Goal: Find specific page/section: Find specific page/section

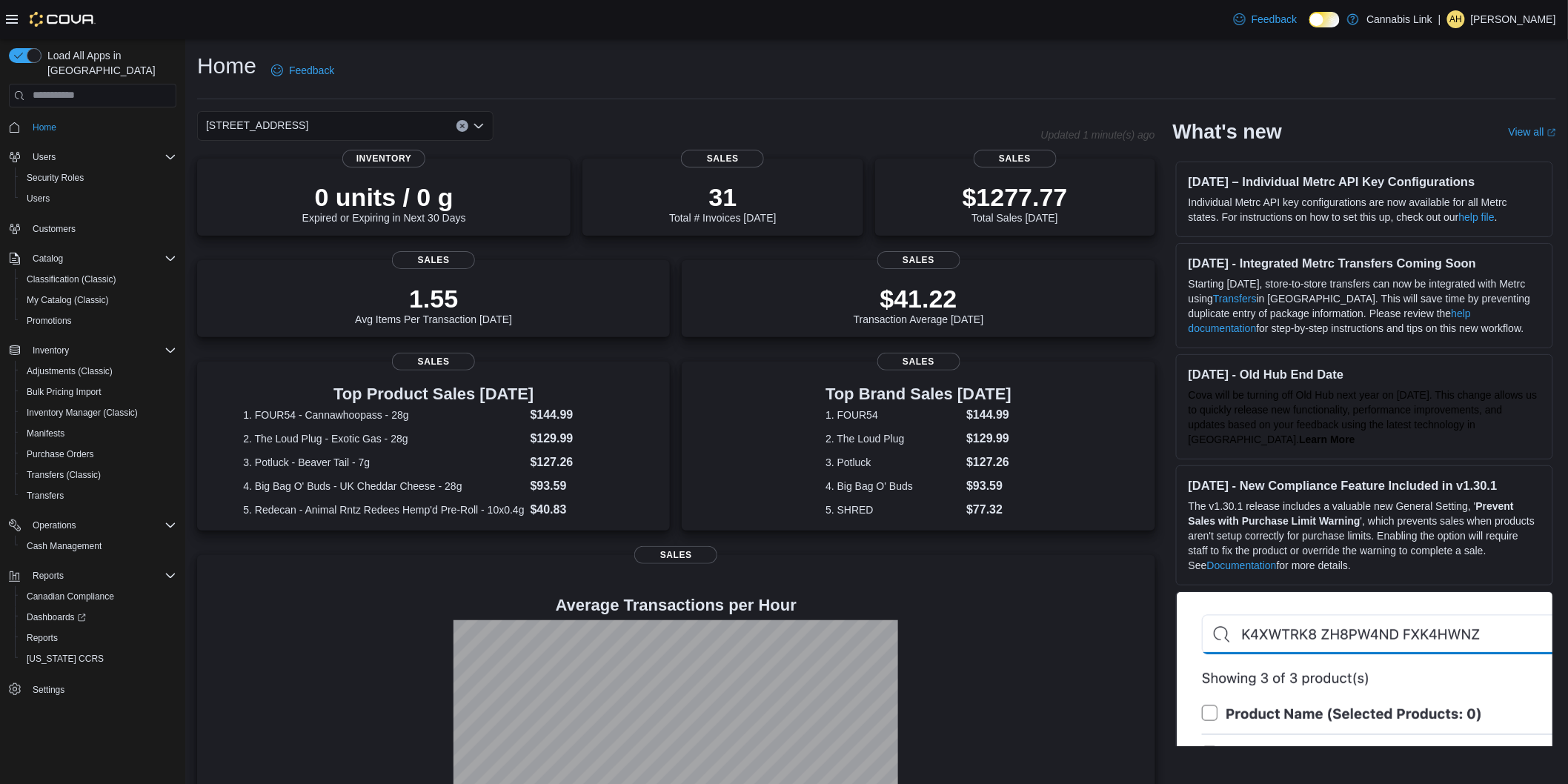
click at [380, 139] on div "[STREET_ADDRESS]" at bounding box center [345, 126] width 296 height 30
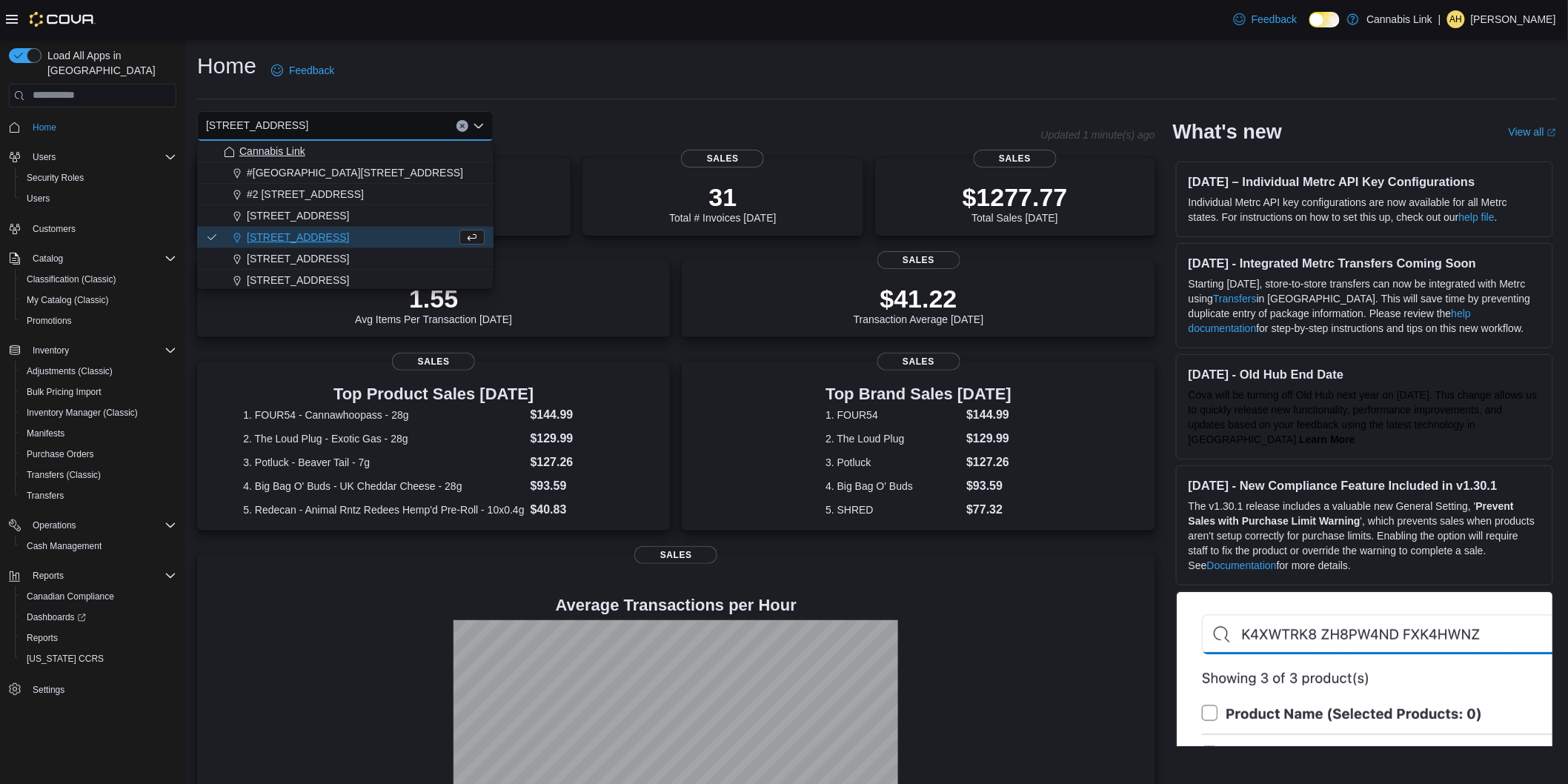
click at [353, 149] on div "Cannabis Link" at bounding box center [354, 151] width 261 height 15
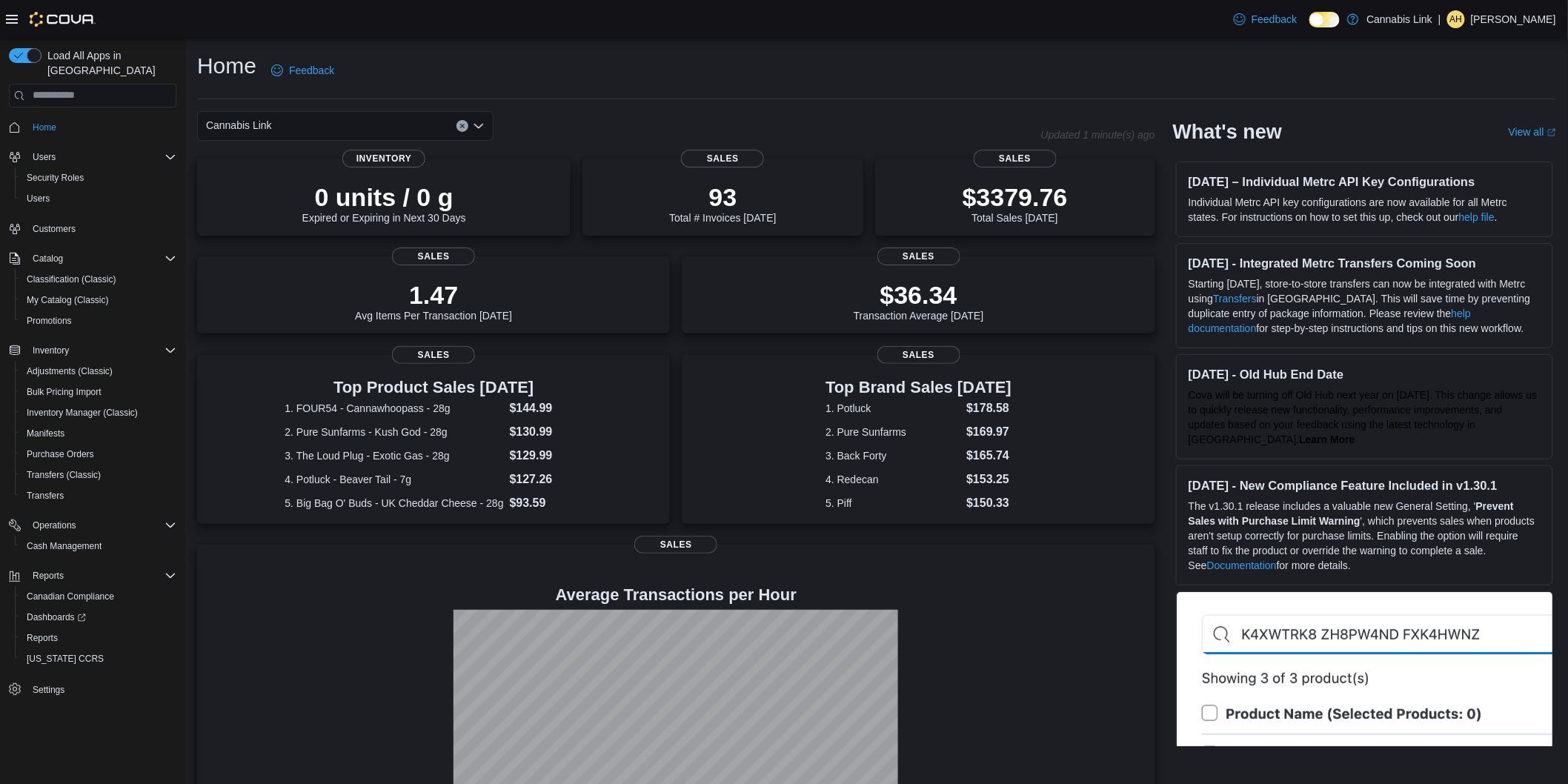
click at [296, 117] on div "Cannabis Link Combo box. Selected. Cannabis Link. Press Backspace to delete Can…" at bounding box center [345, 126] width 296 height 30
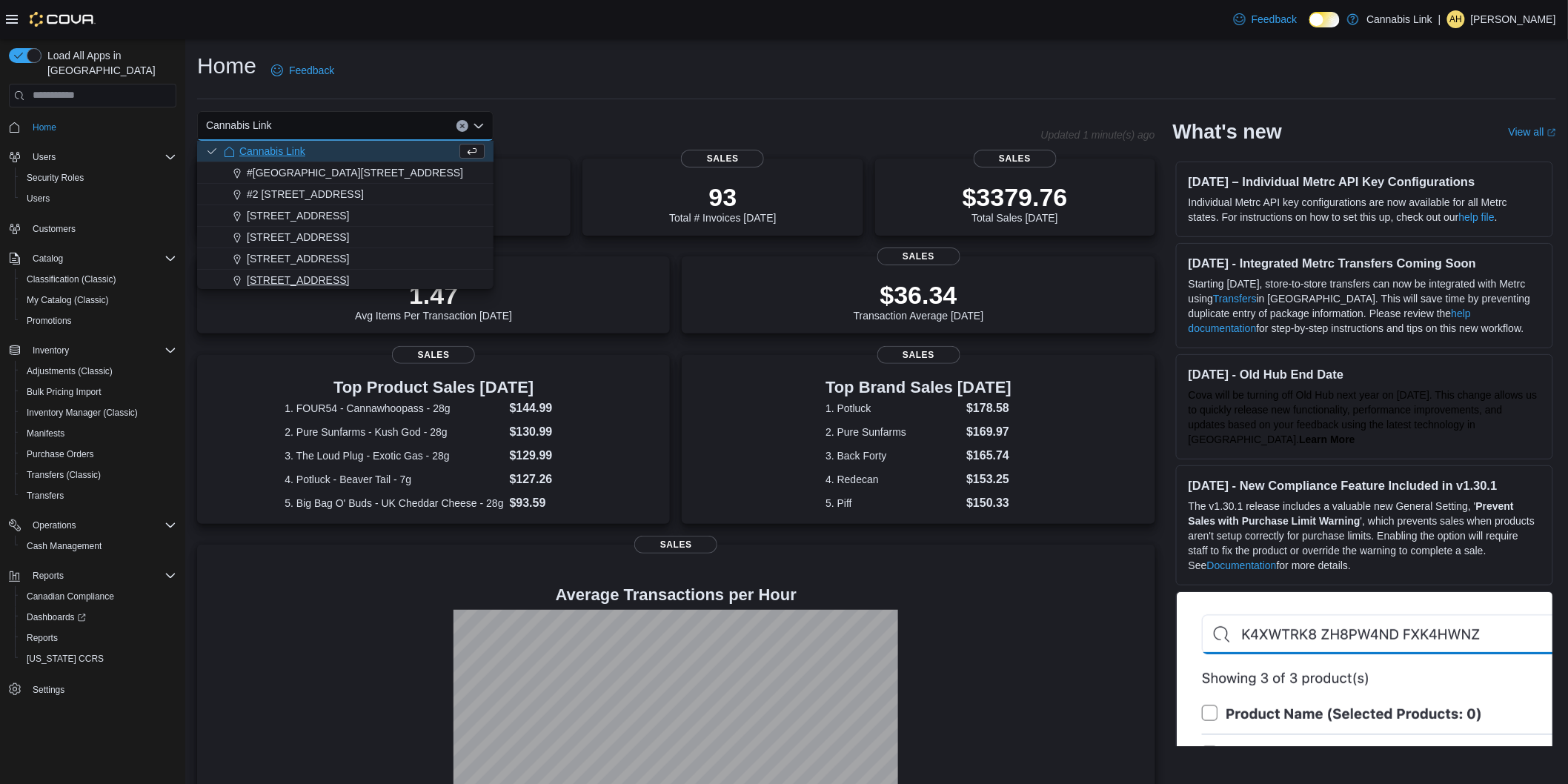
click at [324, 279] on span "509 Commissioners Rd W" at bounding box center [298, 280] width 102 height 15
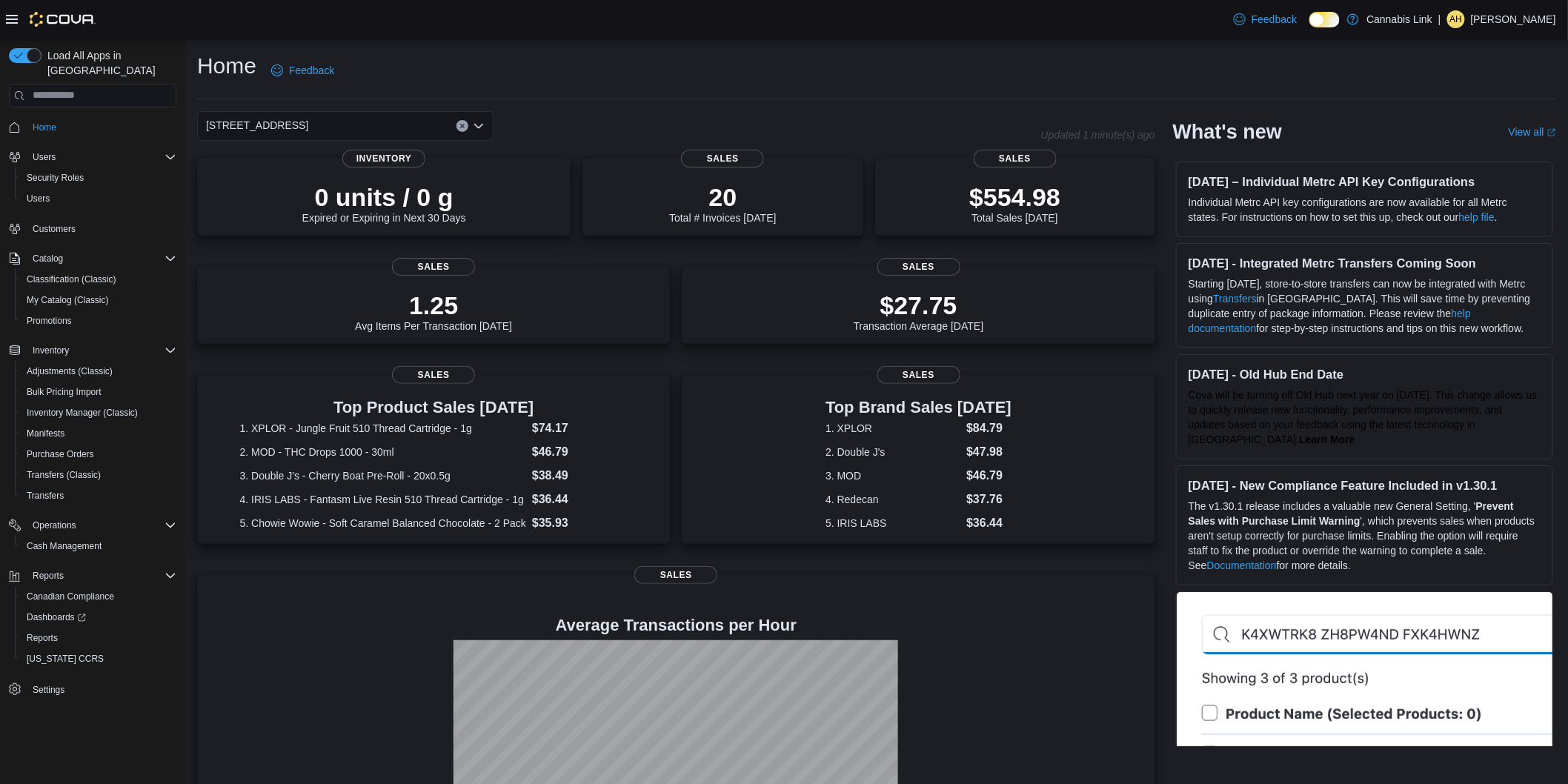
click at [374, 111] on div "509 Commissioners Rd W Combo box. Selected. 509 Commissioners Rd W. Press Backs…" at bounding box center [345, 126] width 296 height 30
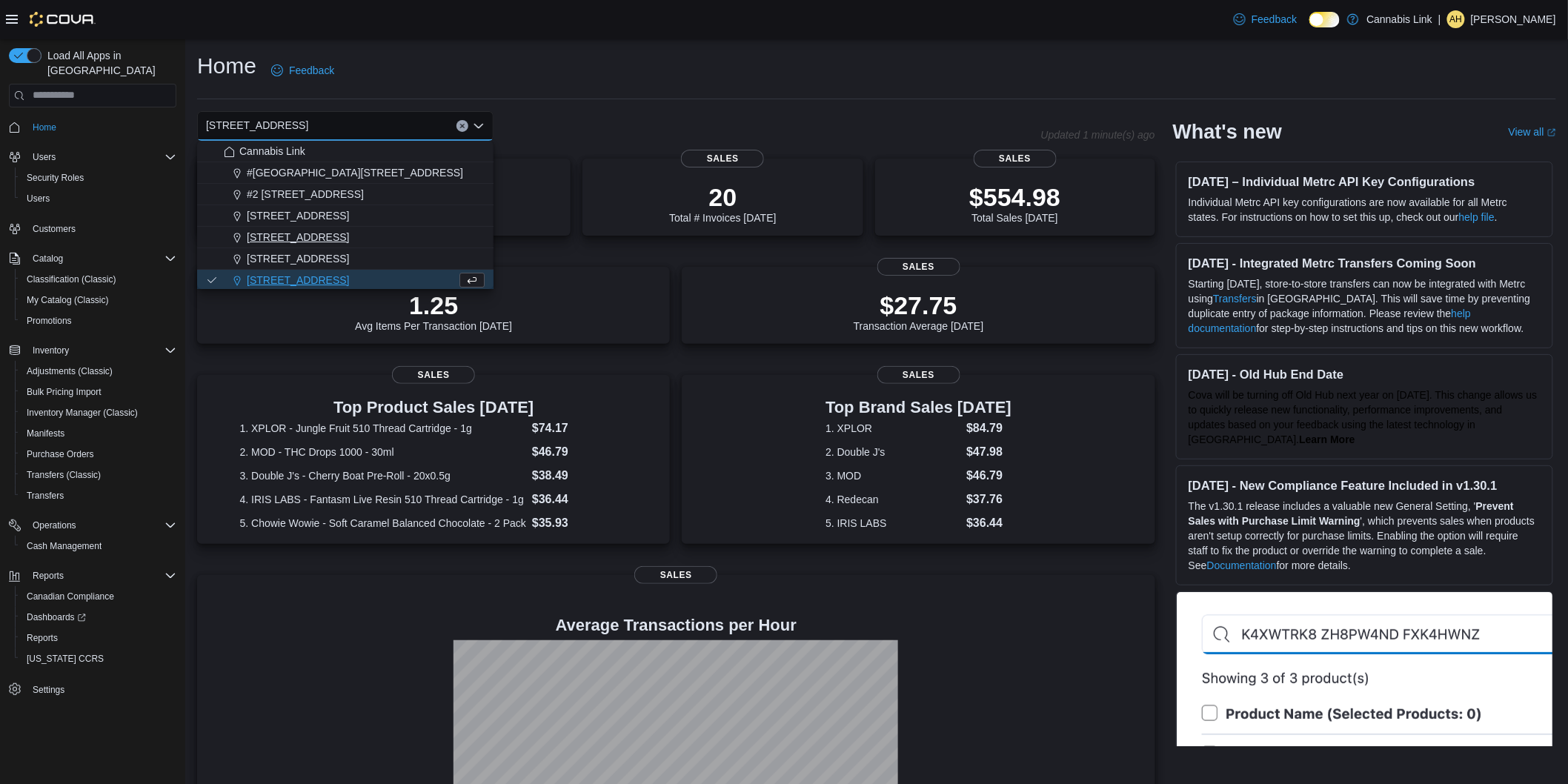
click at [321, 235] on span "[STREET_ADDRESS]" at bounding box center [298, 237] width 102 height 15
